Goal: Transaction & Acquisition: Purchase product/service

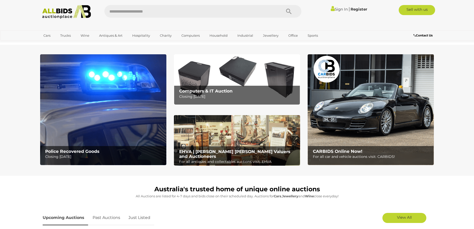
click at [66, 149] on b "Police Recovered Goods" at bounding box center [72, 151] width 54 height 5
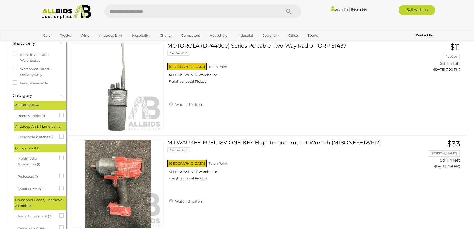
scroll to position [25, 0]
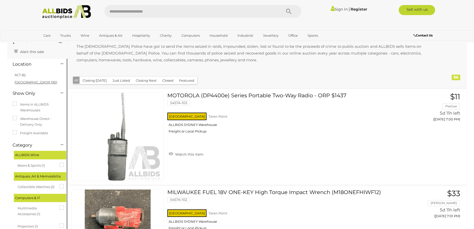
click at [20, 82] on link "[GEOGRAPHIC_DATA] (90)" at bounding box center [36, 82] width 43 height 4
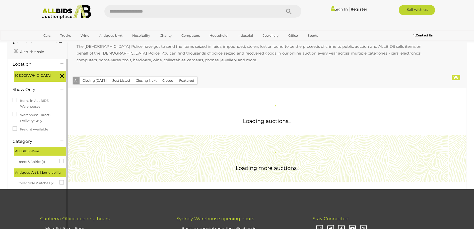
scroll to position [0, 0]
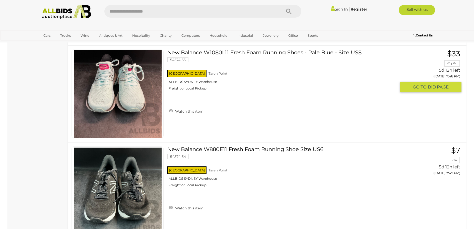
scroll to position [4818, 0]
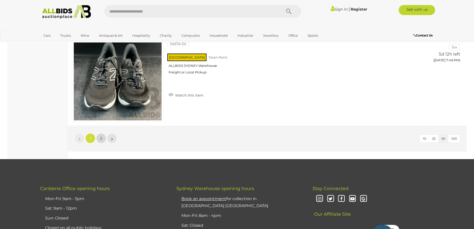
click at [98, 139] on link "2" at bounding box center [101, 138] width 10 height 10
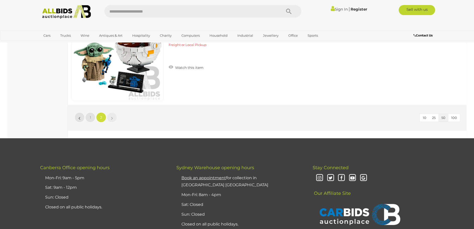
scroll to position [3802, 0]
